Goal: Find contact information: Obtain details needed to contact an individual or organization

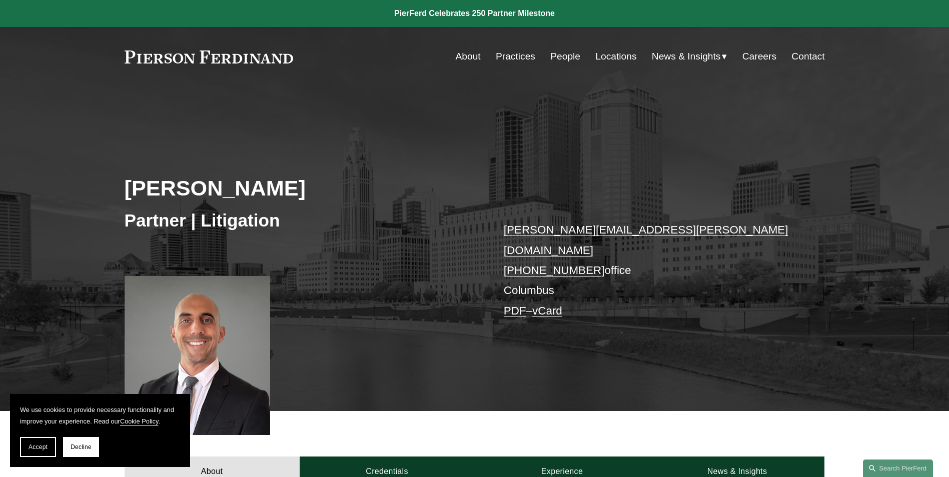
click at [605, 55] on link "Locations" at bounding box center [615, 56] width 41 height 19
click at [555, 305] on link "vCard" at bounding box center [547, 311] width 30 height 13
click at [516, 305] on link "PDF" at bounding box center [515, 311] width 23 height 13
click at [441, 245] on div "Adam Chaudry Partner | Litigation adam.chaudry@pierferd.com +1.740.367.4593 off…" at bounding box center [474, 263] width 949 height 297
click at [605, 54] on link "Locations" at bounding box center [615, 56] width 41 height 19
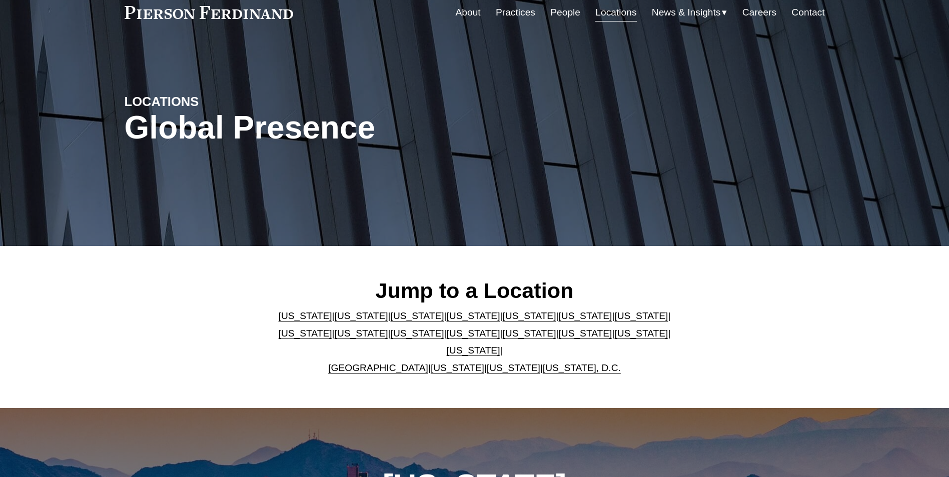
scroll to position [100, 0]
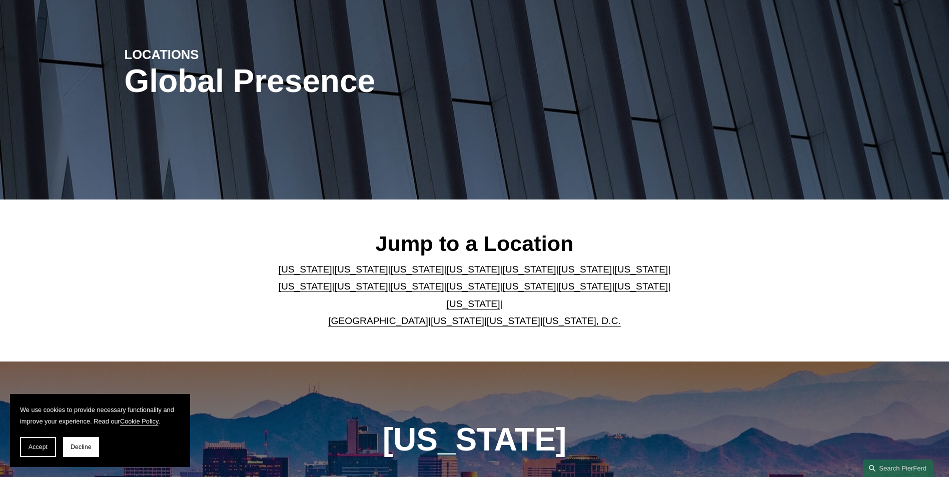
click at [558, 292] on link "[US_STATE]" at bounding box center [585, 286] width 54 height 11
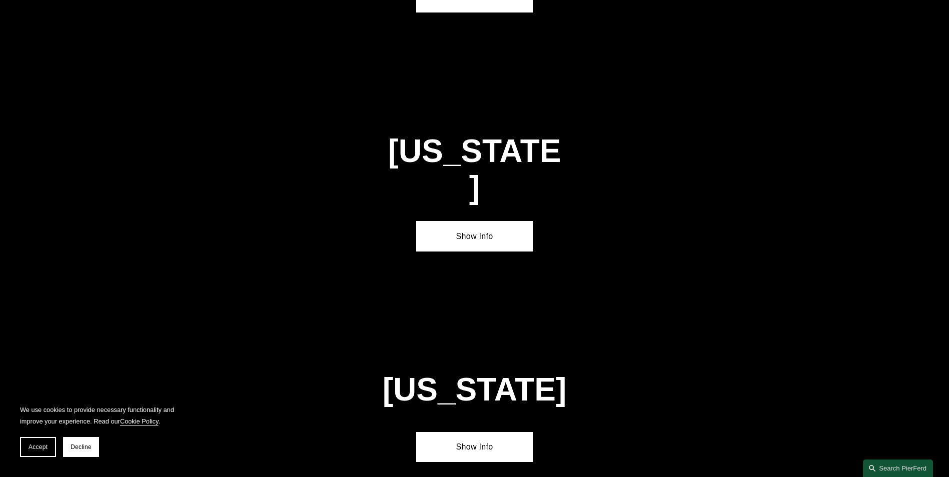
scroll to position [2987, 0]
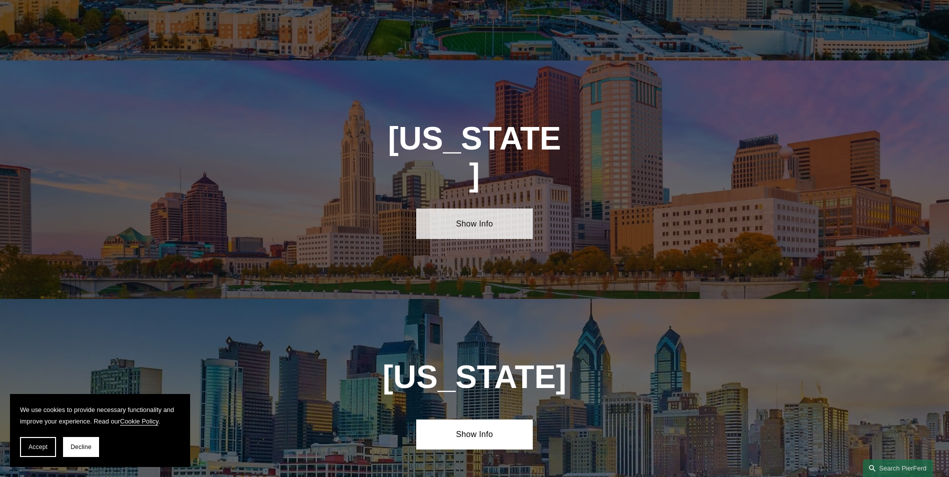
click at [463, 209] on link "Show Info" at bounding box center [474, 224] width 117 height 30
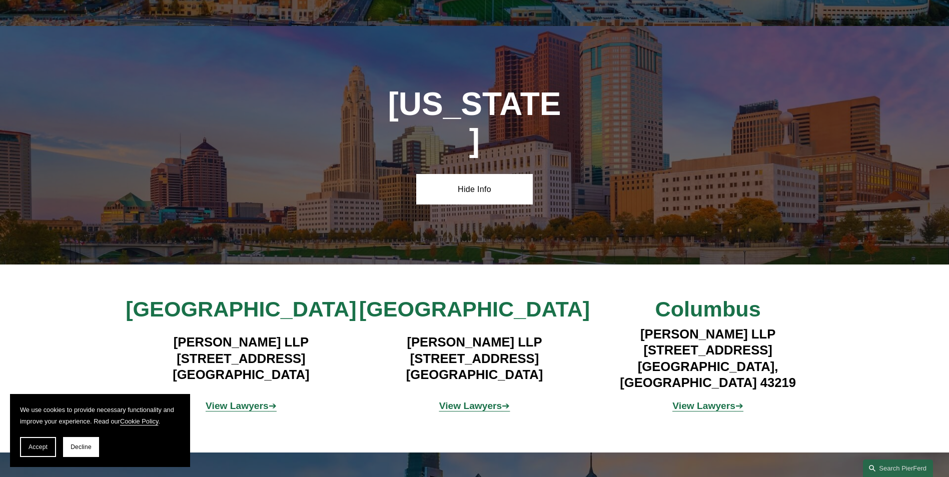
scroll to position [3137, 0]
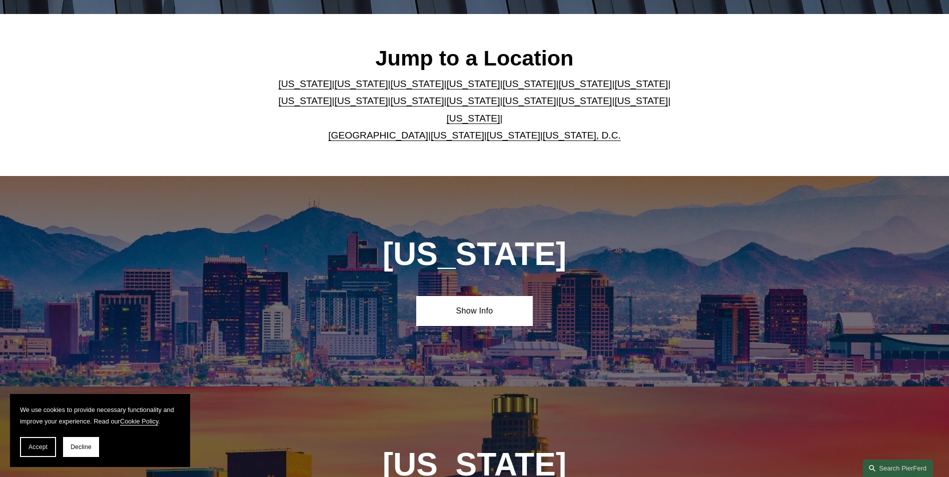
scroll to position [100, 0]
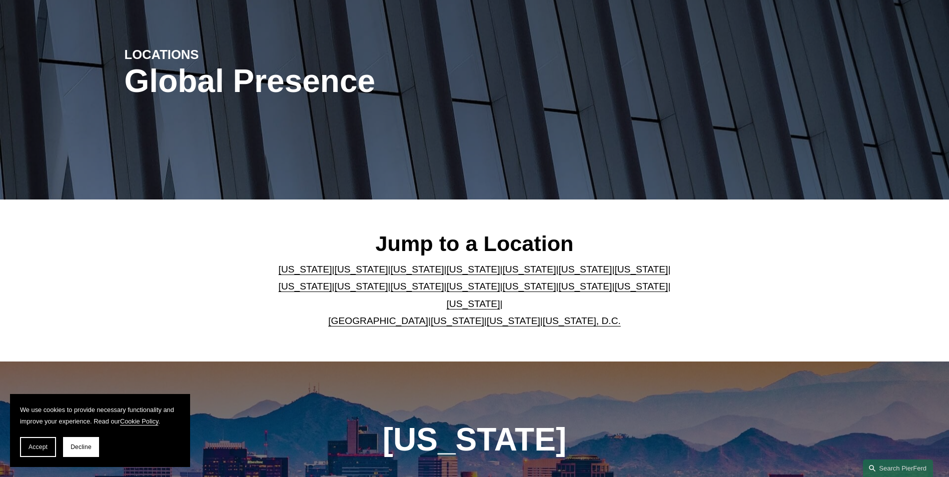
click at [558, 292] on link "[US_STATE]" at bounding box center [585, 286] width 54 height 11
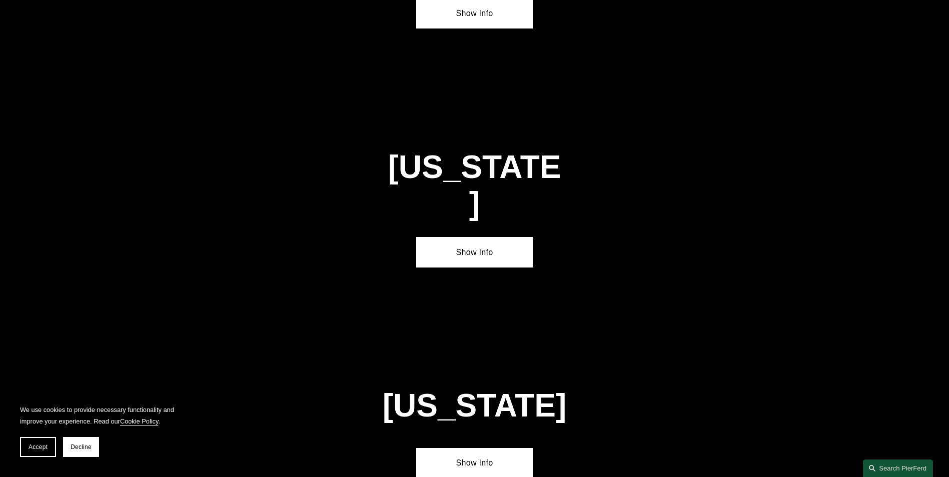
scroll to position [2987, 0]
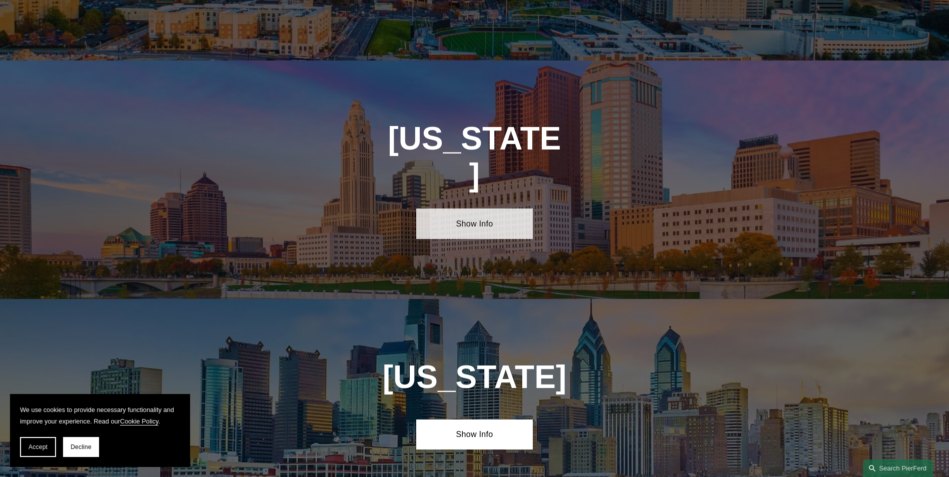
click at [495, 209] on link "Show Info" at bounding box center [474, 224] width 117 height 30
